Goal: Check status: Check status

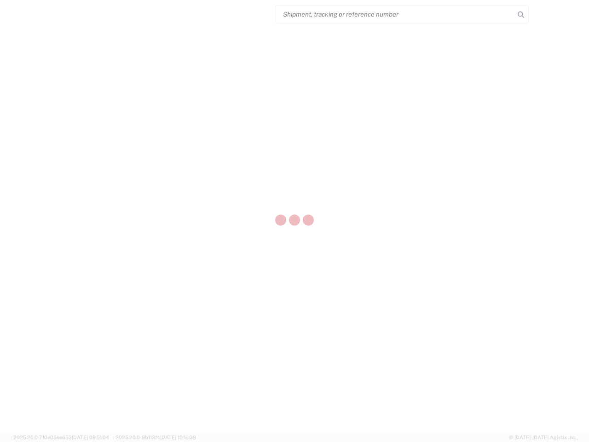
select select "US"
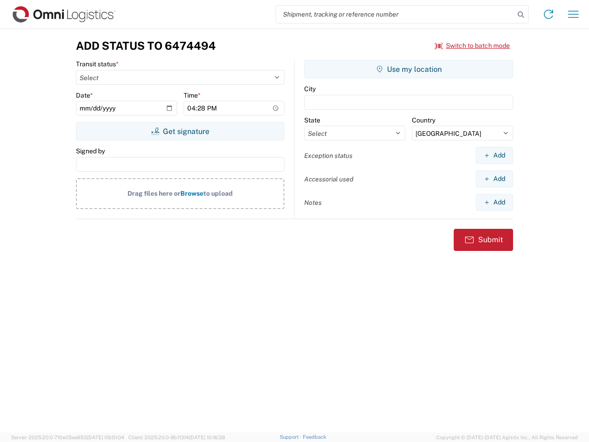
click at [395, 14] on input "search" at bounding box center [395, 14] width 238 height 17
click at [521, 15] on icon at bounding box center [520, 14] width 13 height 13
click at [548, 14] on icon at bounding box center [548, 14] width 15 height 15
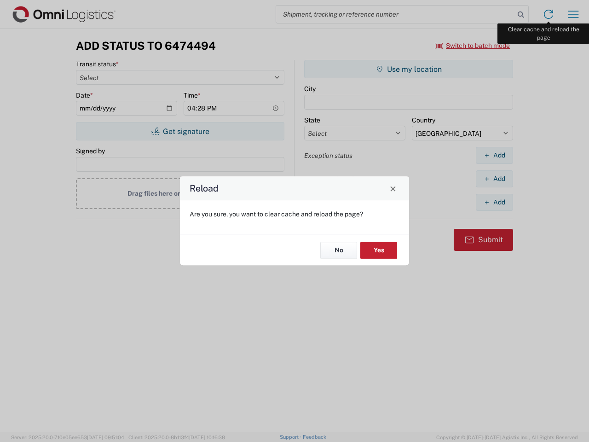
click at [573, 14] on div "Reload Are you sure, you want to clear cache and reload the page? No Yes" at bounding box center [294, 221] width 589 height 442
click at [472, 46] on div "Reload Are you sure, you want to clear cache and reload the page? No Yes" at bounding box center [294, 221] width 589 height 442
click at [180, 131] on div "Reload Are you sure, you want to clear cache and reload the page? No Yes" at bounding box center [294, 221] width 589 height 442
click at [408, 69] on div "Reload Are you sure, you want to clear cache and reload the page? No Yes" at bounding box center [294, 221] width 589 height 442
click at [494, 155] on div "Reload Are you sure, you want to clear cache and reload the page? No Yes" at bounding box center [294, 221] width 589 height 442
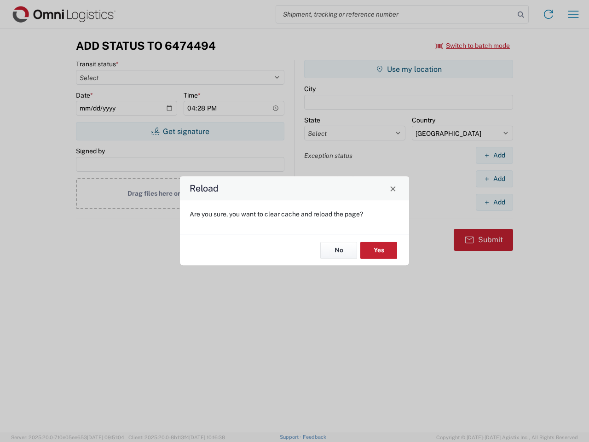
click at [494, 178] on div "Reload Are you sure, you want to clear cache and reload the page? No Yes" at bounding box center [294, 221] width 589 height 442
click at [494, 202] on div "Reload Are you sure, you want to clear cache and reload the page? No Yes" at bounding box center [294, 221] width 589 height 442
